Goal: Information Seeking & Learning: Learn about a topic

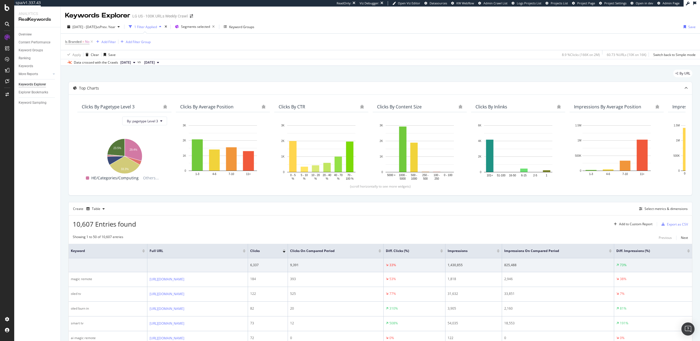
scroll to position [116, 0]
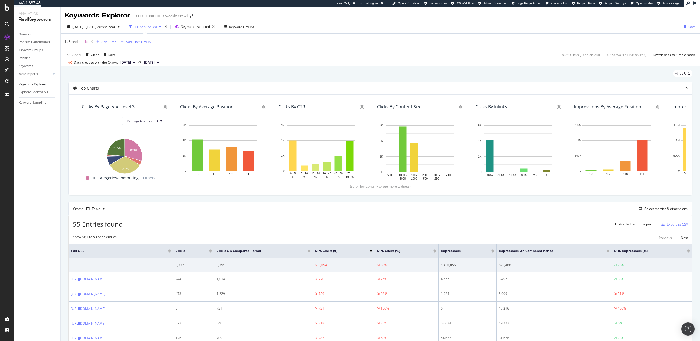
scroll to position [4, 0]
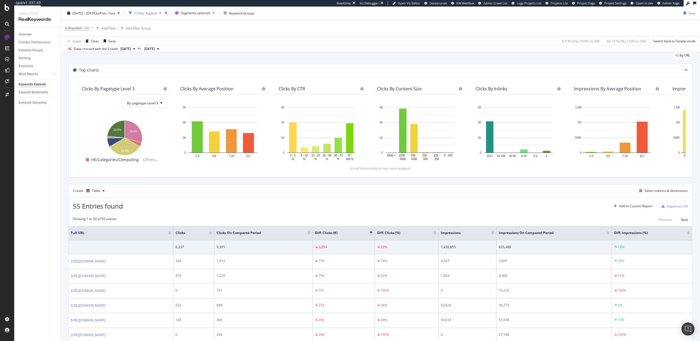
scroll to position [58, 0]
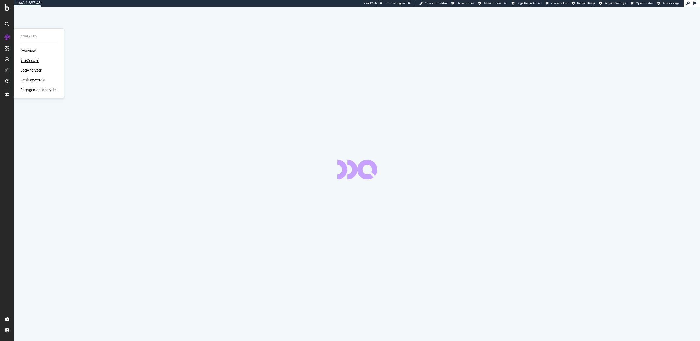
click at [31, 60] on div "SiteCrawler" at bounding box center [29, 60] width 19 height 5
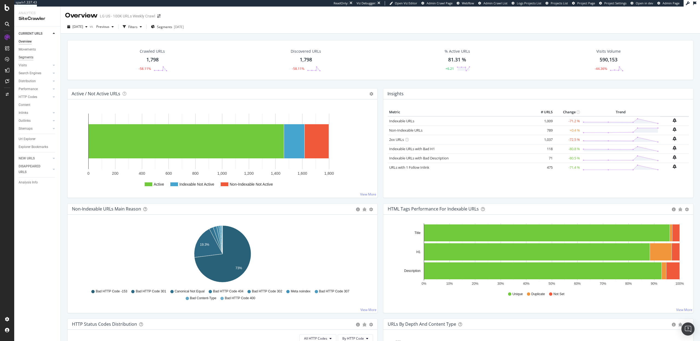
click at [26, 57] on div "Segments" at bounding box center [26, 58] width 15 height 6
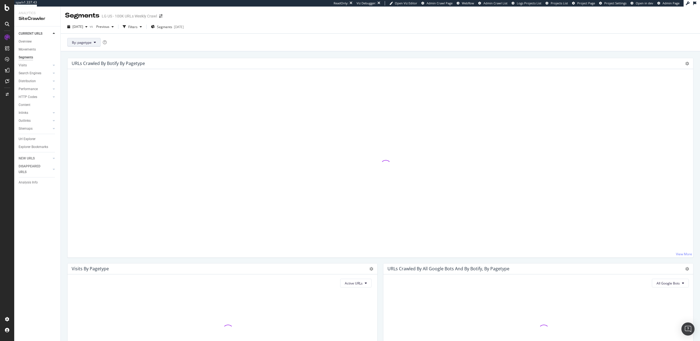
click at [88, 43] on span "By: pagetype" at bounding box center [82, 42] width 20 height 5
click at [89, 112] on span "pagetype_simplified" at bounding box center [101, 112] width 59 height 5
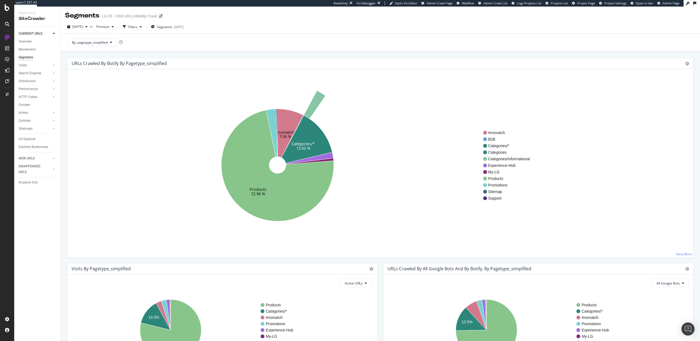
click at [422, 66] on div "URLs Crawled By Botify By pagetype_simplified Sunburst Treemap Table Expand Exp…" at bounding box center [381, 63] width 626 height 11
click at [7, 10] on icon at bounding box center [7, 7] width 5 height 7
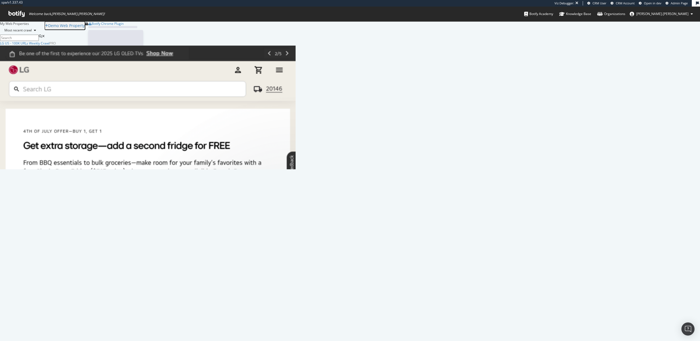
scroll to position [128, 296]
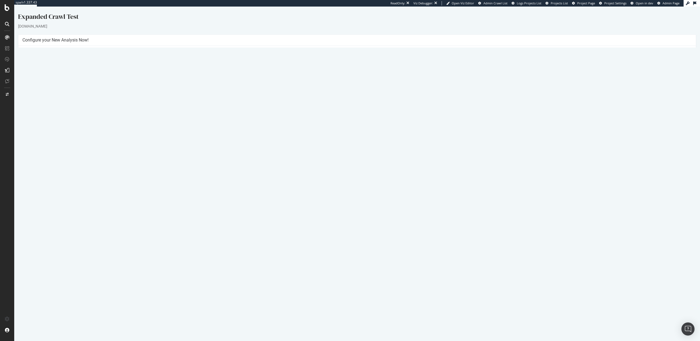
click at [39, 186] on link "2025 Sep. 5th report" at bounding box center [37, 185] width 21 height 5
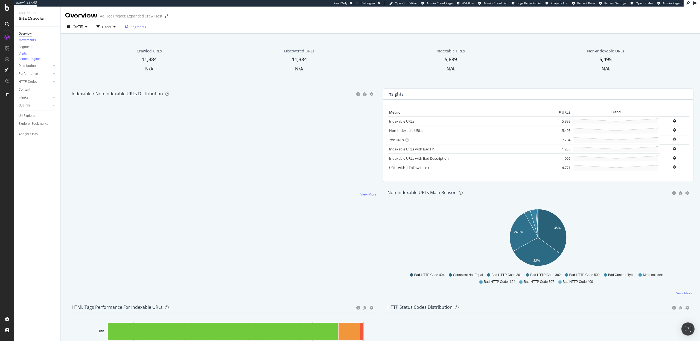
click at [146, 29] on div "Segments" at bounding box center [135, 27] width 21 height 8
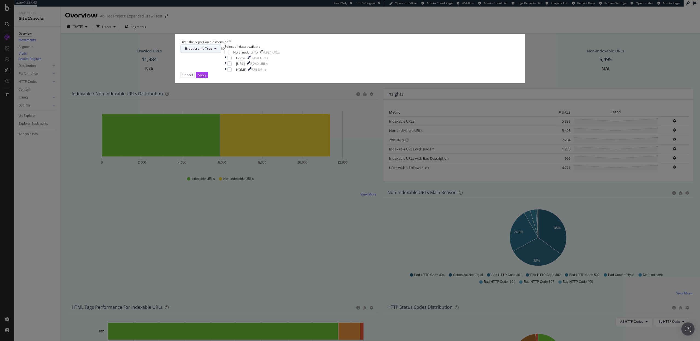
click at [221, 53] on button "Breadcrumb Tree" at bounding box center [200, 48] width 41 height 9
click at [316, 174] on span "pagetype-simplified" at bounding box center [318, 172] width 35 height 5
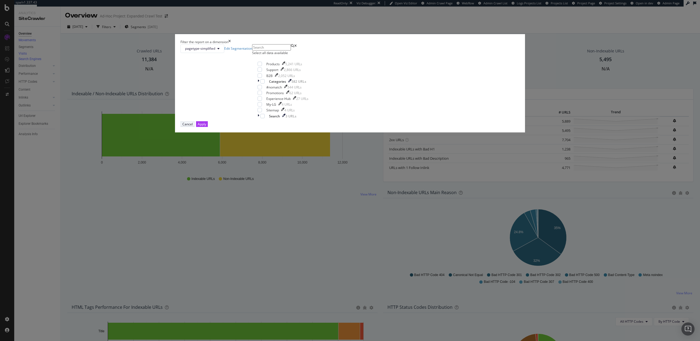
click at [193, 127] on div "Cancel" at bounding box center [187, 124] width 10 height 5
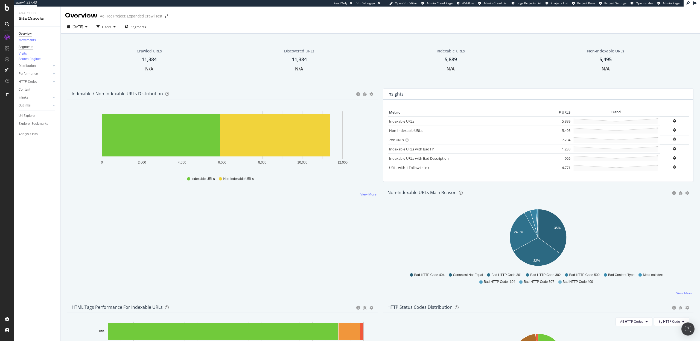
click at [29, 48] on div "Segments" at bounding box center [26, 47] width 15 height 6
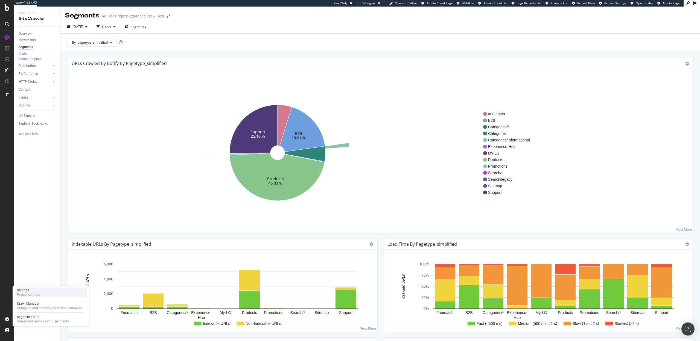
click at [30, 290] on div "Settings" at bounding box center [28, 290] width 23 height 4
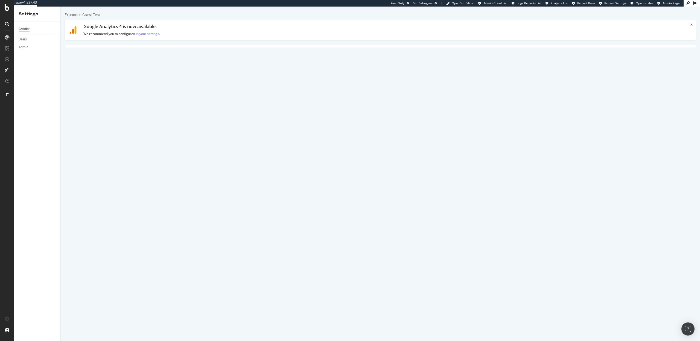
click at [118, 60] on link "Advanced Settings" at bounding box center [107, 52] width 42 height 15
click at [33, 49] on div "SiteCrawler" at bounding box center [29, 50] width 19 height 5
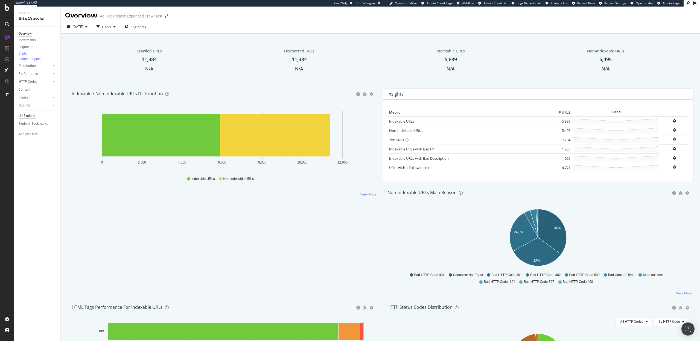
click at [28, 119] on div "Url Explorer" at bounding box center [27, 116] width 17 height 6
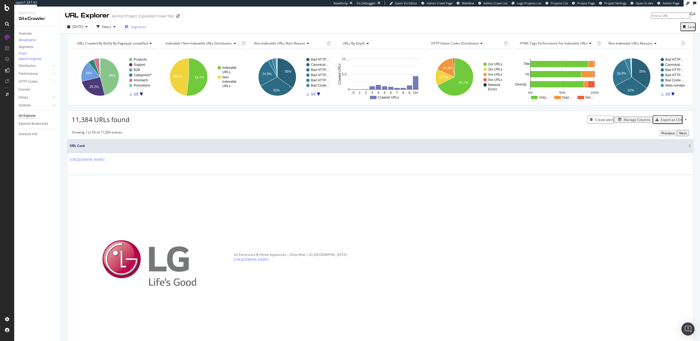
click at [146, 26] on span "Segments" at bounding box center [138, 27] width 15 height 5
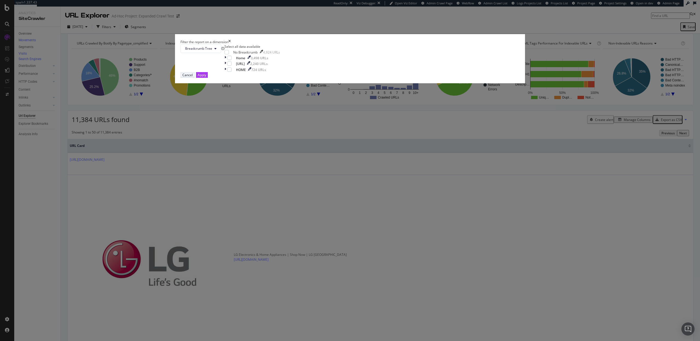
click at [193, 77] on div "Cancel" at bounding box center [187, 75] width 10 height 5
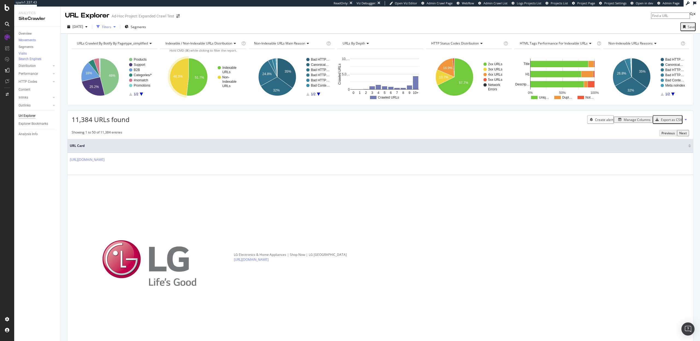
click at [118, 30] on div "Filters" at bounding box center [106, 27] width 24 height 8
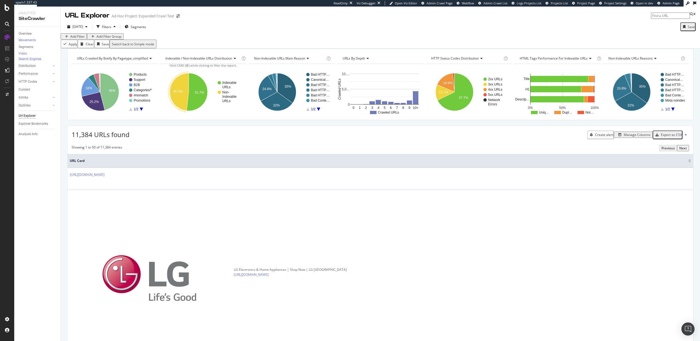
click at [84, 39] on div "Add Filter" at bounding box center [77, 36] width 14 height 5
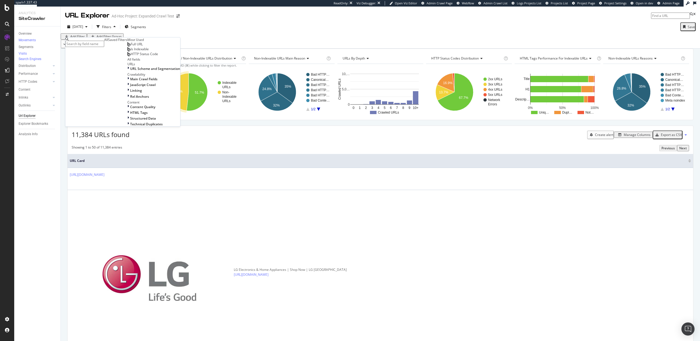
click at [131, 46] on span "Full URL" at bounding box center [137, 44] width 12 height 5
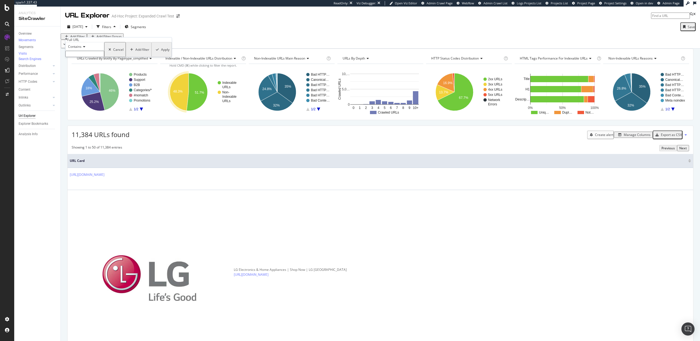
click at [80, 49] on span "Contains" at bounding box center [74, 46] width 13 height 5
click at [85, 97] on span "Doesn't contain" at bounding box center [79, 94] width 24 height 5
click at [86, 57] on input "text" at bounding box center [84, 54] width 39 height 6
type input "/us"
click at [161, 54] on div "Apply" at bounding box center [165, 51] width 8 height 5
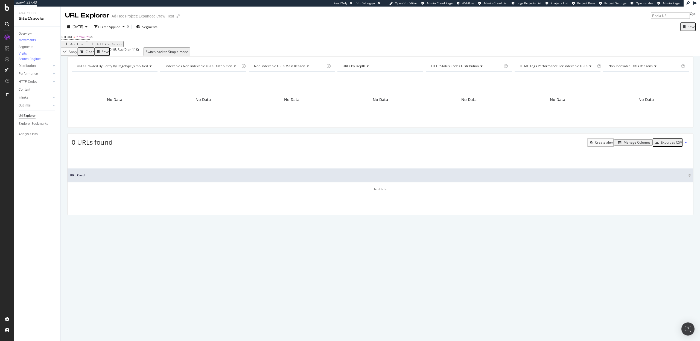
click at [93, 39] on icon at bounding box center [91, 37] width 2 height 3
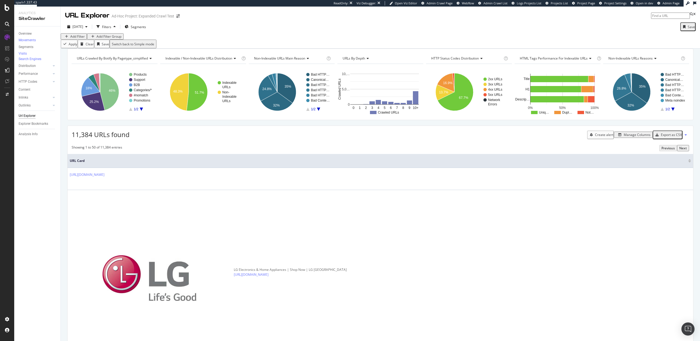
click at [79, 39] on div "Add Filter" at bounding box center [77, 36] width 14 height 5
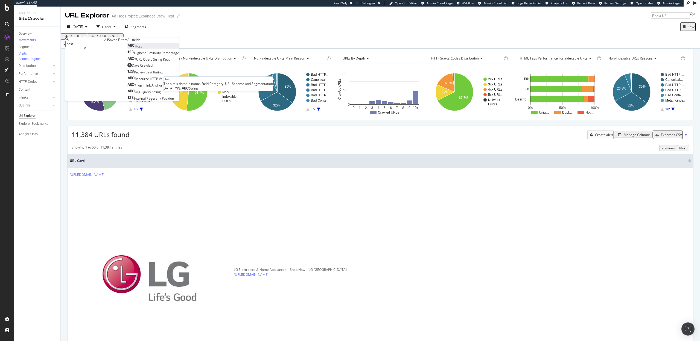
type input "host"
click at [127, 49] on div "Host" at bounding box center [134, 46] width 14 height 5
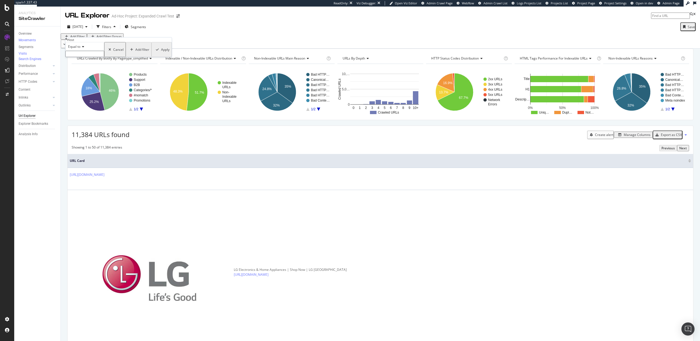
click at [87, 57] on input "text" at bounding box center [84, 54] width 39 height 6
click at [85, 62] on span "[DOMAIN_NAME]" at bounding box center [76, 60] width 18 height 5
type input "[DOMAIN_NAME]"
click at [161, 54] on div "Apply" at bounding box center [165, 51] width 8 height 5
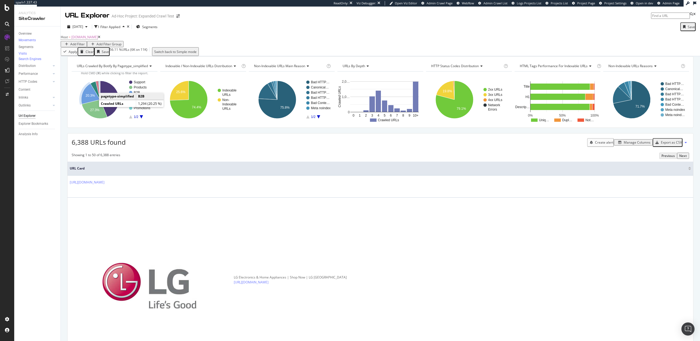
click at [93, 98] on text "20.3%" at bounding box center [90, 96] width 9 height 4
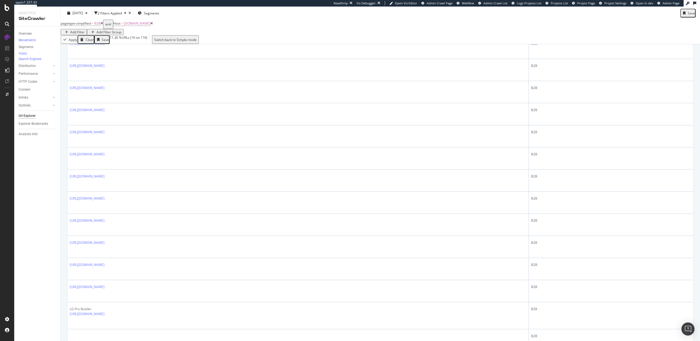
scroll to position [281, 0]
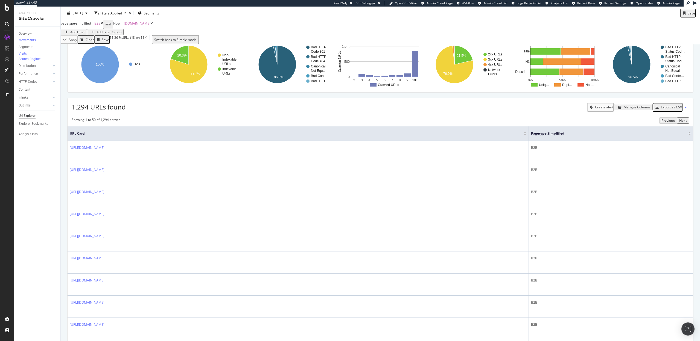
scroll to position [0, 0]
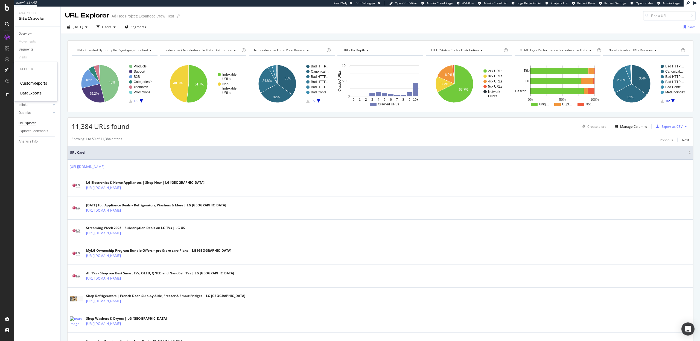
click at [45, 84] on div "CustomReports" at bounding box center [33, 83] width 27 height 5
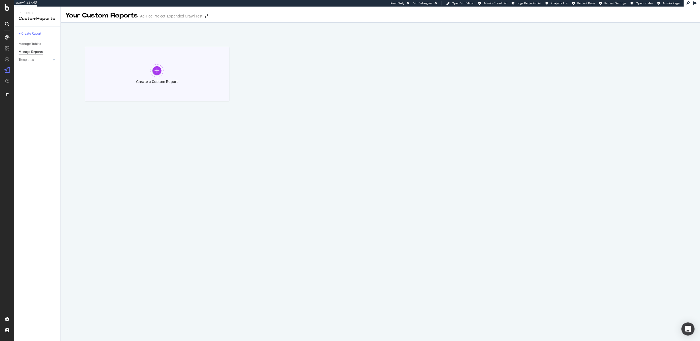
click at [147, 75] on div "Create a Custom Report" at bounding box center [157, 74] width 145 height 55
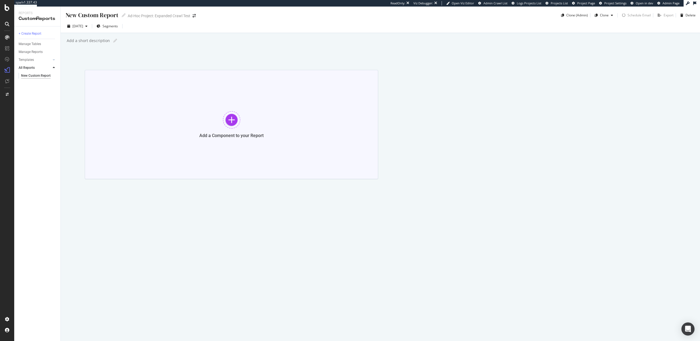
click at [227, 122] on div at bounding box center [231, 119] width 17 height 17
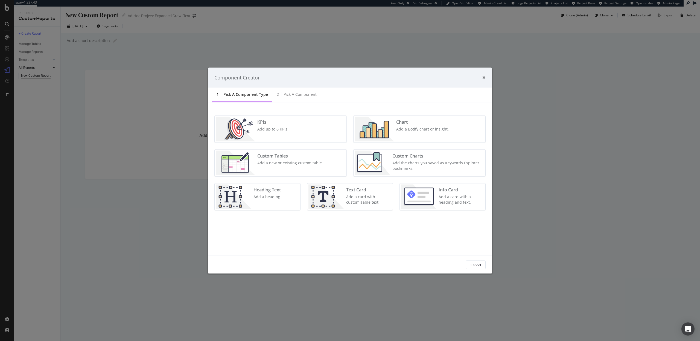
click at [383, 127] on img "modal" at bounding box center [374, 129] width 39 height 25
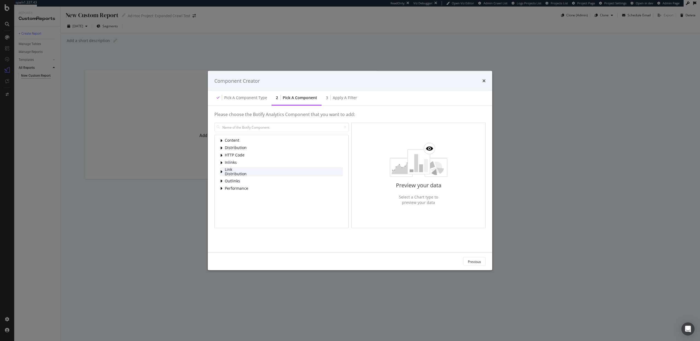
click at [262, 168] on div "Link Distribution" at bounding box center [281, 171] width 123 height 9
click at [258, 182] on span "Links to Pages By Segment" at bounding box center [265, 182] width 48 height 5
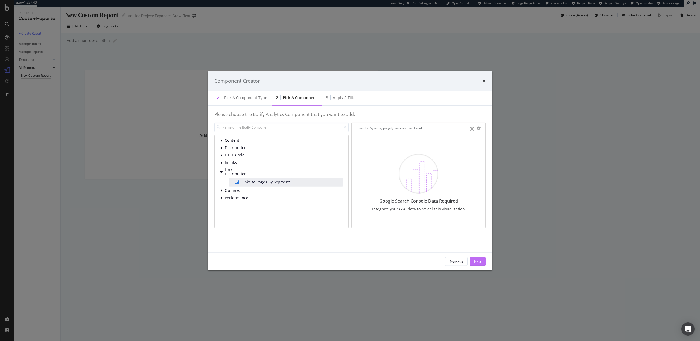
click at [477, 264] on div "Next" at bounding box center [477, 261] width 7 height 5
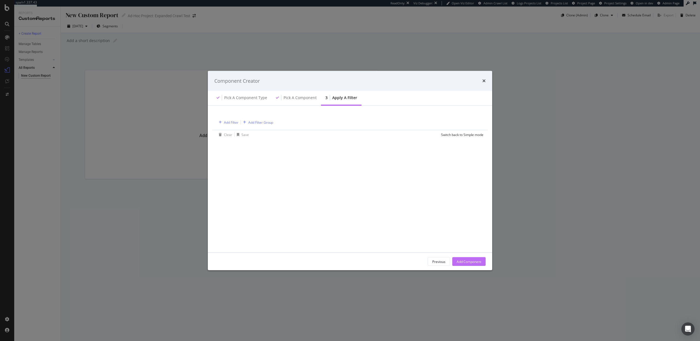
click at [471, 261] on div "Add Component" at bounding box center [469, 261] width 25 height 5
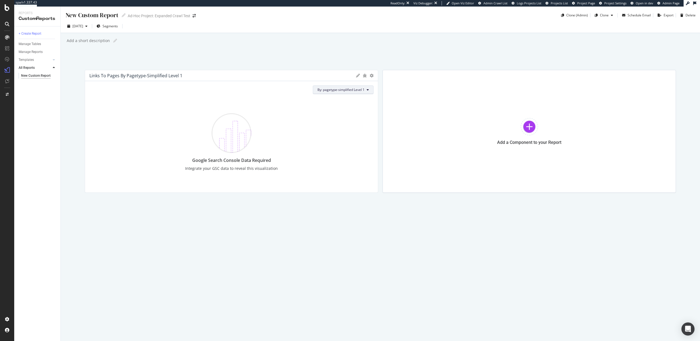
click at [340, 88] on span "By: pagetype-simplified Level 1" at bounding box center [340, 89] width 47 height 5
click at [372, 74] on icon at bounding box center [372, 76] width 4 height 4
click at [382, 91] on div "Delete" at bounding box center [399, 94] width 59 height 8
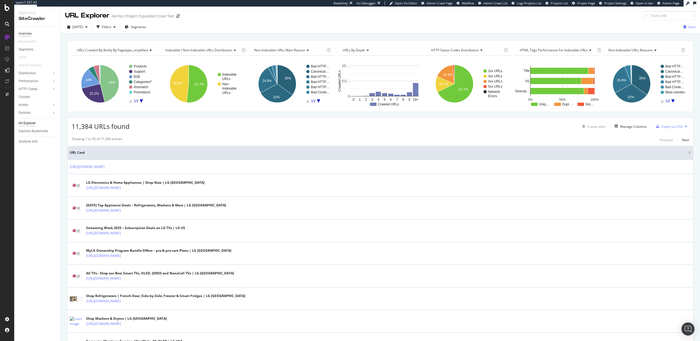
click at [27, 33] on div "Overview" at bounding box center [25, 34] width 13 height 6
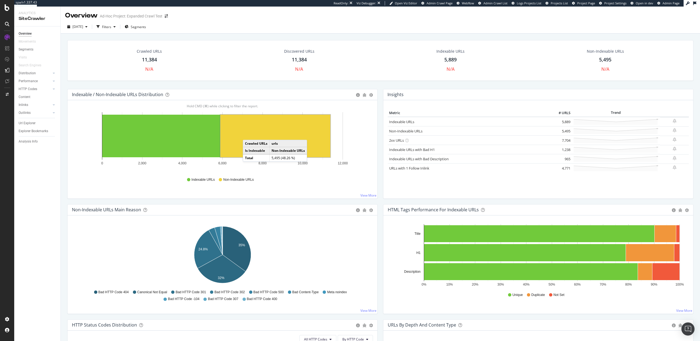
click at [248, 135] on rect "A chart." at bounding box center [275, 136] width 110 height 43
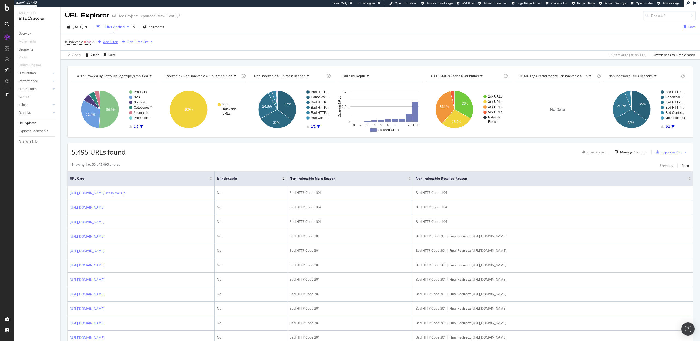
click at [111, 40] on div "Add Filter" at bounding box center [110, 42] width 14 height 5
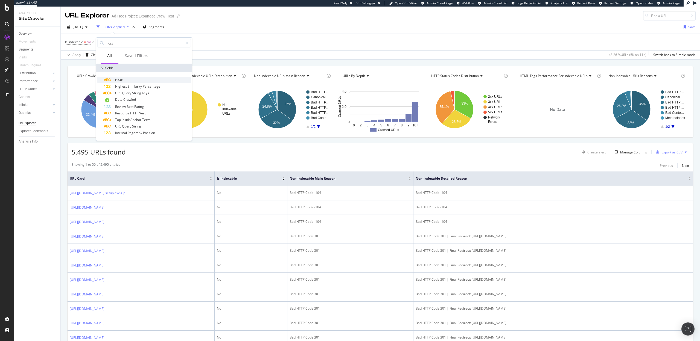
type input "host"
click at [128, 78] on div "Host" at bounding box center [147, 80] width 87 height 7
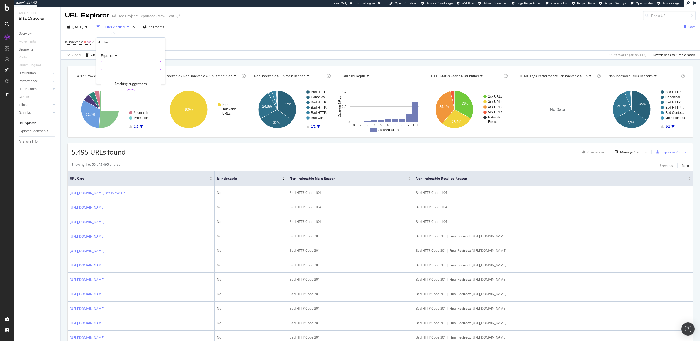
click at [116, 64] on input "text" at bounding box center [131, 65] width 60 height 9
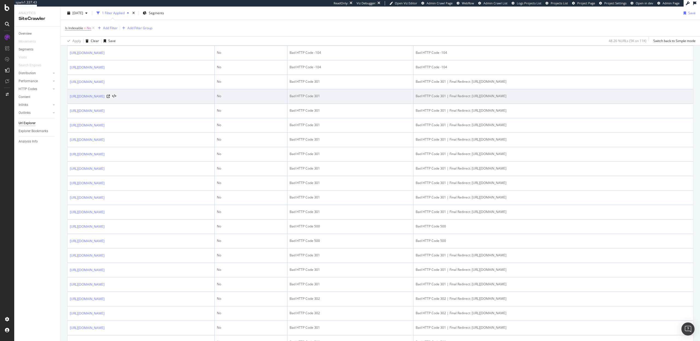
scroll to position [225, 0]
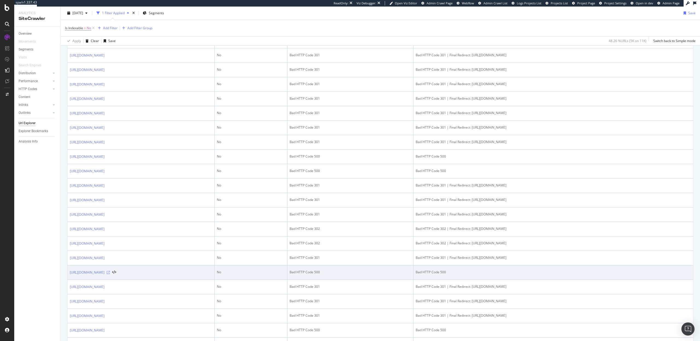
click at [110, 274] on icon at bounding box center [108, 272] width 3 height 3
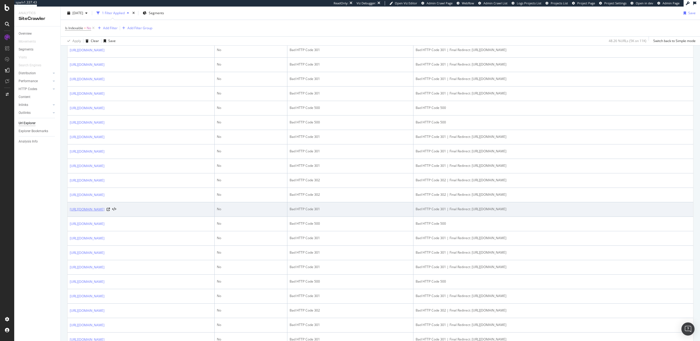
scroll to position [287, 0]
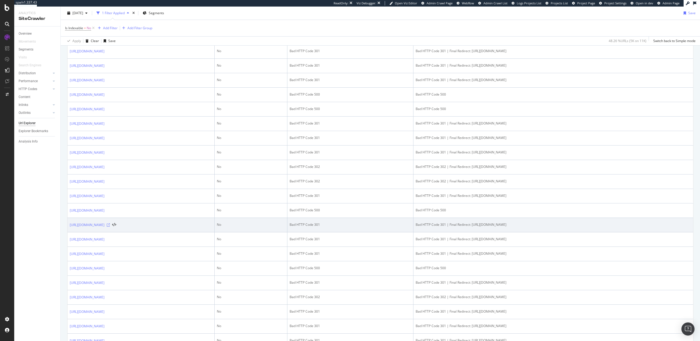
click at [110, 227] on icon at bounding box center [108, 225] width 3 height 3
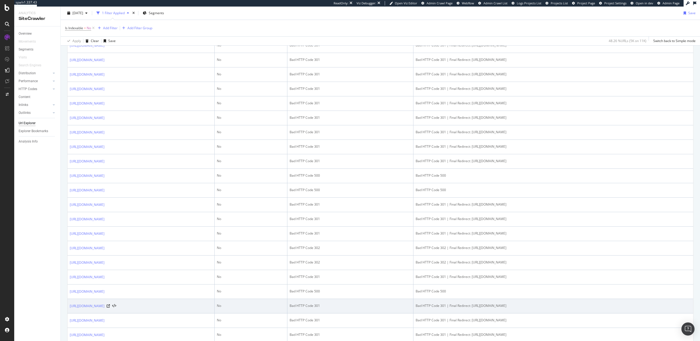
scroll to position [0, 0]
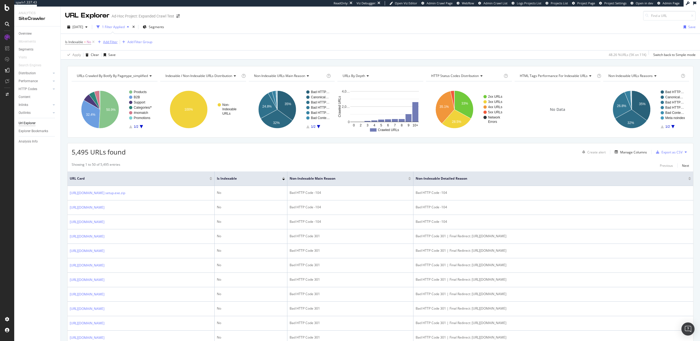
click at [110, 44] on div "Add Filter" at bounding box center [110, 42] width 14 height 5
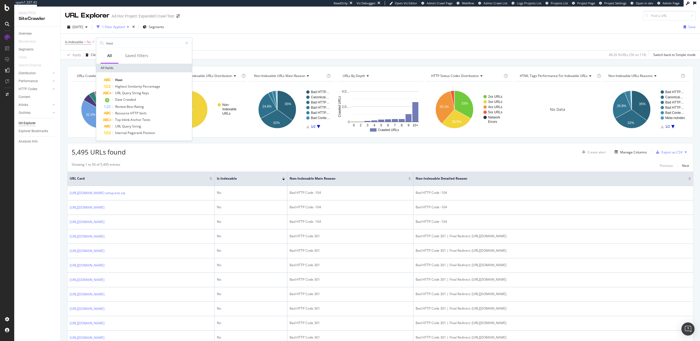
click at [257, 46] on div "Is Indexable = No Add Filter Add Filter Group" at bounding box center [380, 42] width 630 height 16
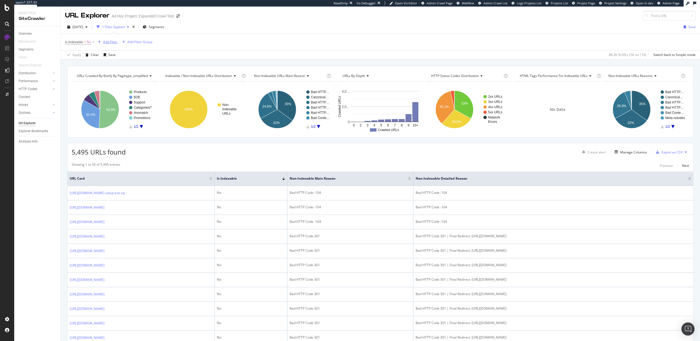
click at [113, 41] on div "Add Filter" at bounding box center [110, 42] width 14 height 5
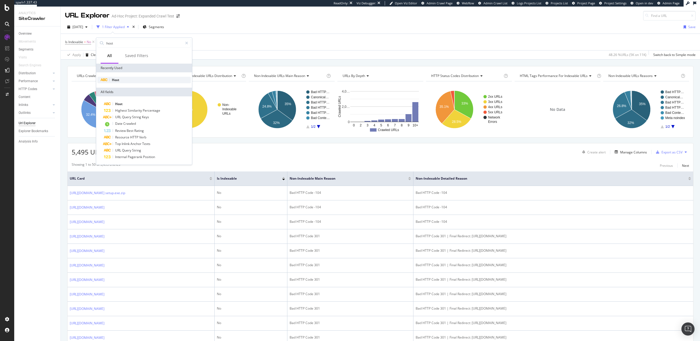
click at [132, 81] on div "Host" at bounding box center [143, 80] width 93 height 7
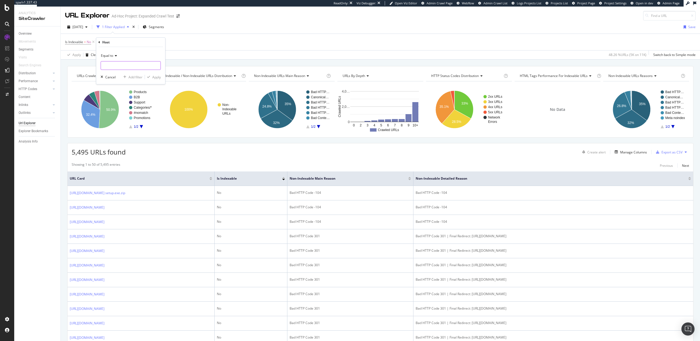
click at [121, 65] on input "text" at bounding box center [131, 65] width 60 height 9
click at [120, 71] on span "[DOMAIN_NAME]" at bounding box center [122, 73] width 40 height 5
type input "[DOMAIN_NAME]"
click at [157, 78] on div "Apply" at bounding box center [156, 77] width 8 height 5
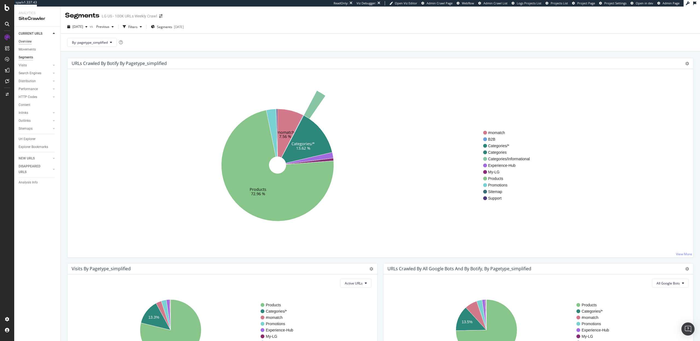
click at [23, 40] on div "Overview" at bounding box center [25, 42] width 13 height 6
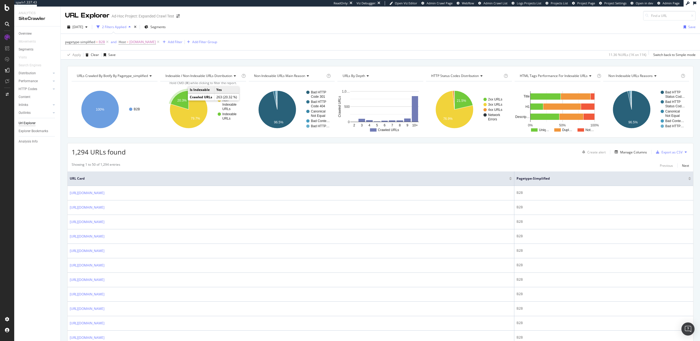
click at [180, 100] on text "20.3%" at bounding box center [181, 101] width 9 height 4
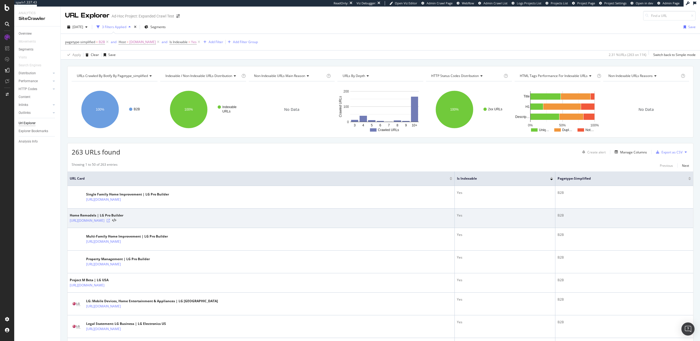
click at [110, 220] on icon at bounding box center [108, 220] width 3 height 3
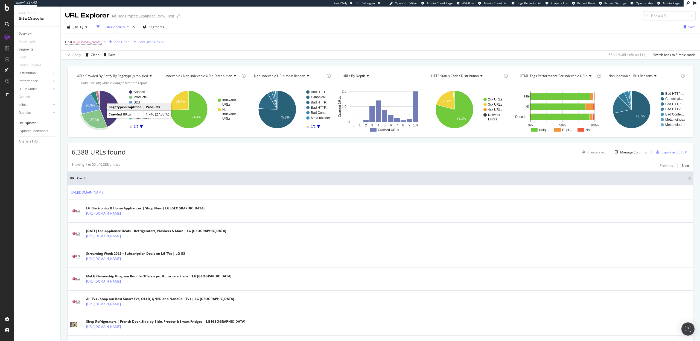
click at [100, 118] on icon "A chart." at bounding box center [94, 119] width 25 height 19
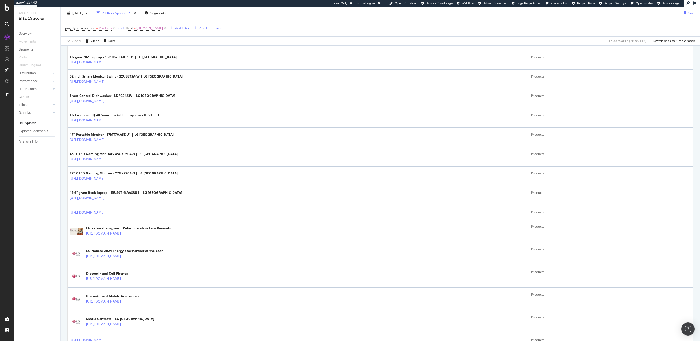
scroll to position [337, 0]
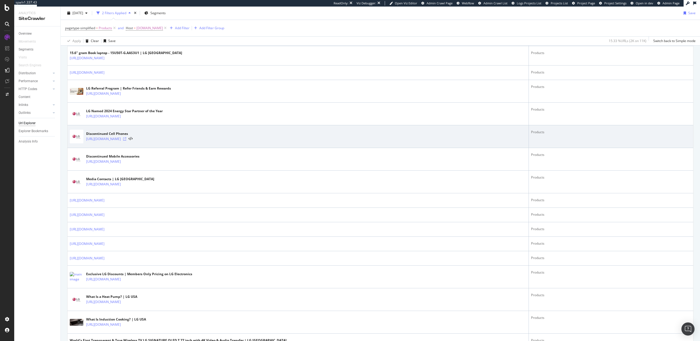
click at [126, 138] on icon at bounding box center [124, 139] width 3 height 3
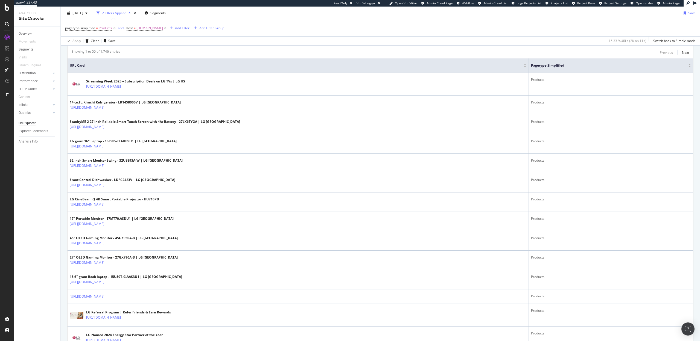
scroll to position [0, 0]
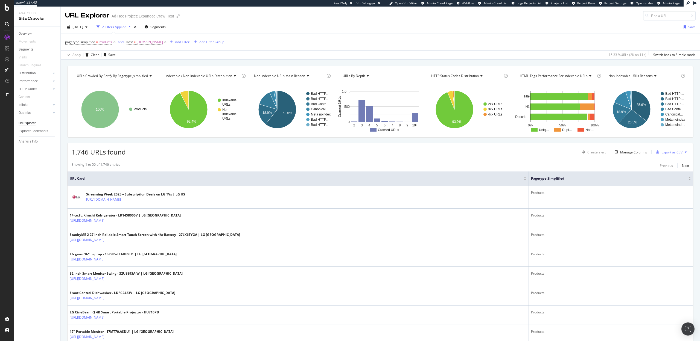
click at [376, 77] on div "URLs by Depth" at bounding box center [379, 76] width 77 height 9
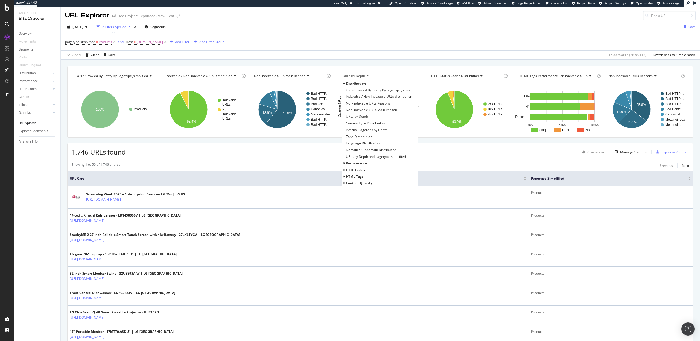
click at [359, 85] on span "Distribution" at bounding box center [356, 83] width 20 height 5
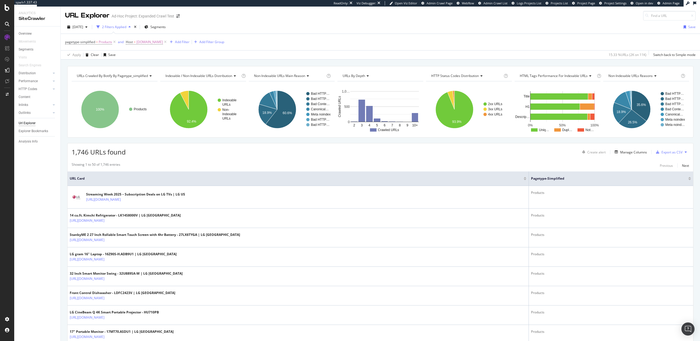
click at [346, 153] on div "1,746 URLs found Create alert Manage Columns Export as CSV" at bounding box center [381, 150] width 626 height 13
